Goal: Use online tool/utility

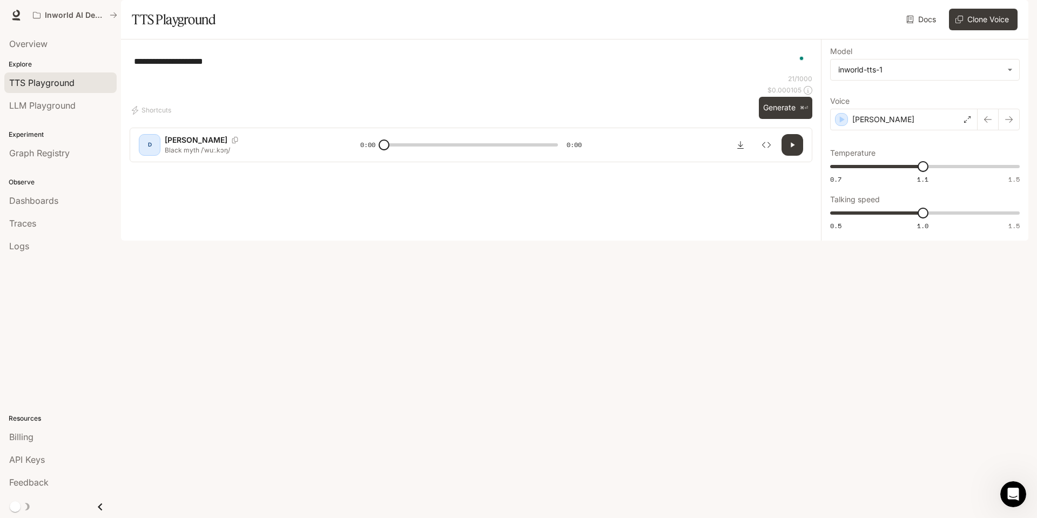
click at [236, 68] on textarea "**********" at bounding box center [471, 61] width 674 height 12
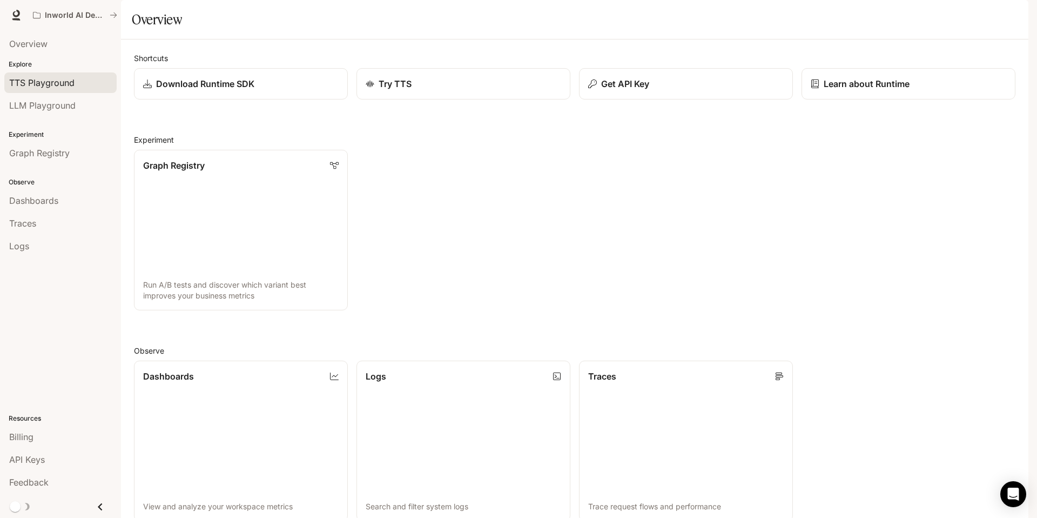
click at [55, 86] on span "TTS Playground" at bounding box center [41, 82] width 65 height 13
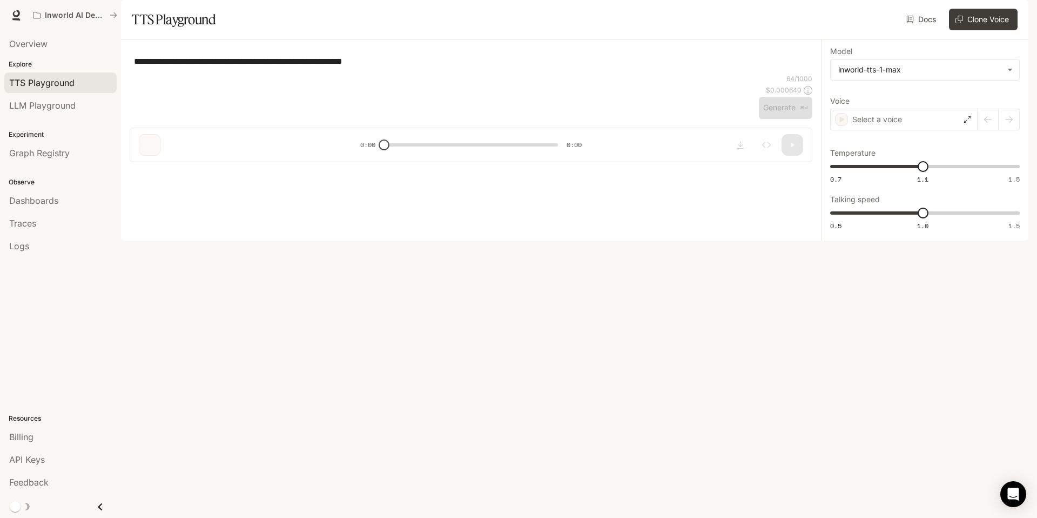
type textarea "**********"
type input "**********"
